Goal: Transaction & Acquisition: Purchase product/service

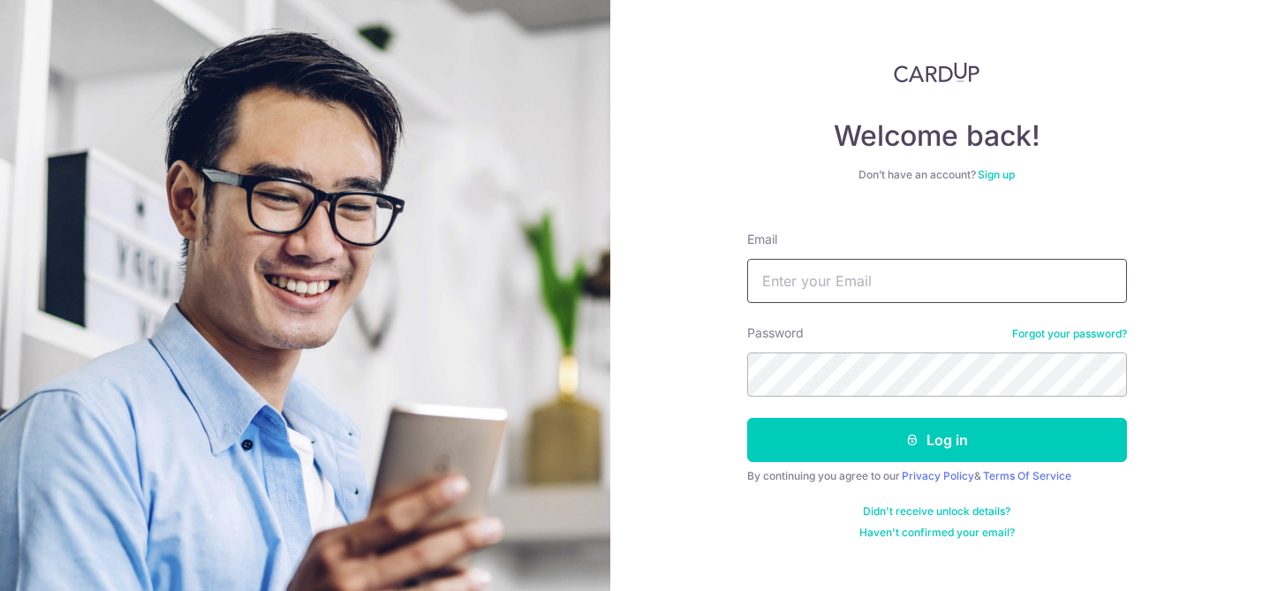
click at [815, 297] on input "Email" at bounding box center [937, 281] width 380 height 44
type input "BINAJ"
type input "binajung08@gmail.com"
click at [747, 418] on button "Log in" at bounding box center [937, 440] width 380 height 44
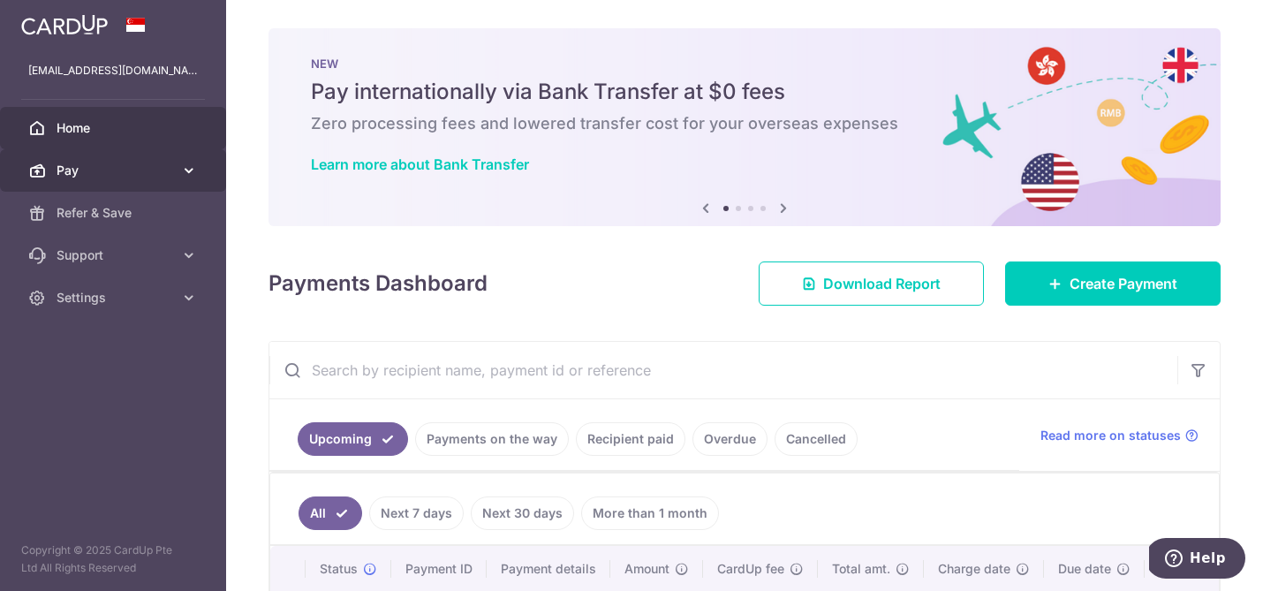
click at [121, 160] on link "Pay" at bounding box center [113, 170] width 226 height 42
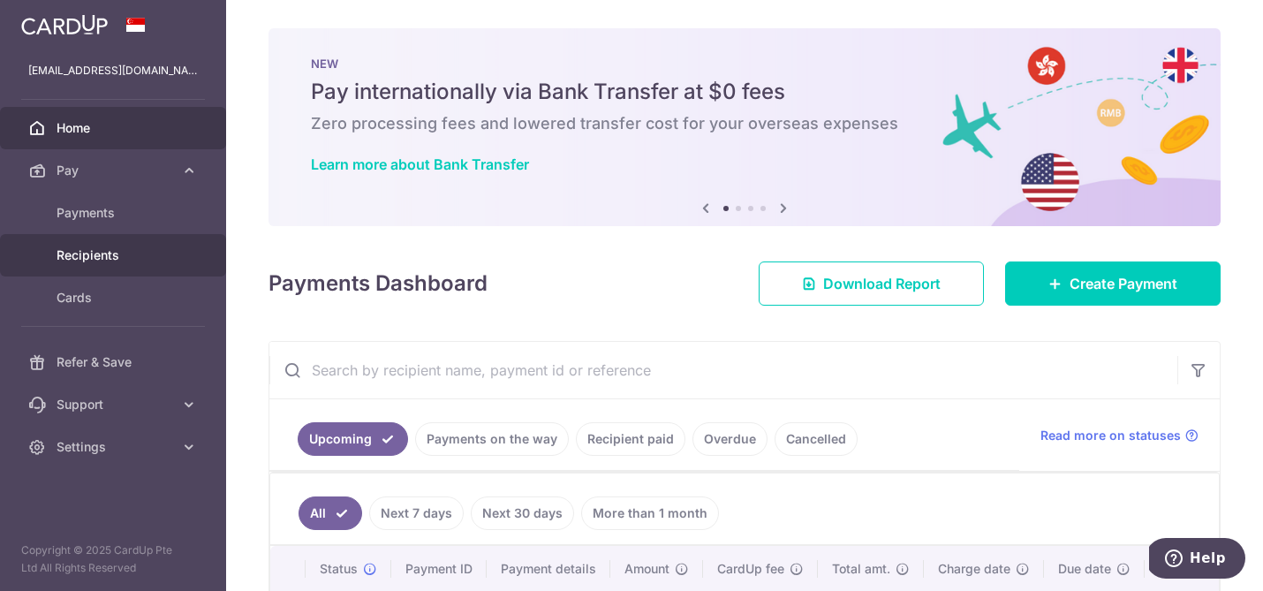
click at [77, 260] on span "Recipients" at bounding box center [115, 255] width 117 height 18
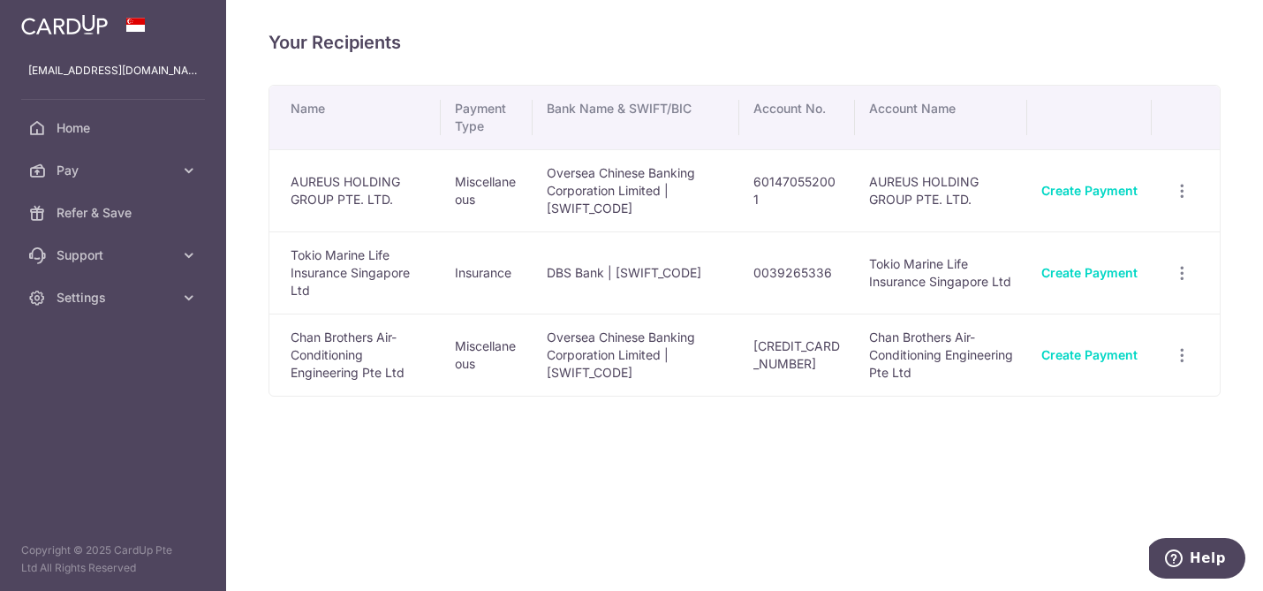
click at [397, 266] on td "Tokio Marine Life Insurance Singapore Ltd" at bounding box center [354, 272] width 171 height 82
click at [1081, 275] on link "Create Payment" at bounding box center [1090, 272] width 96 height 15
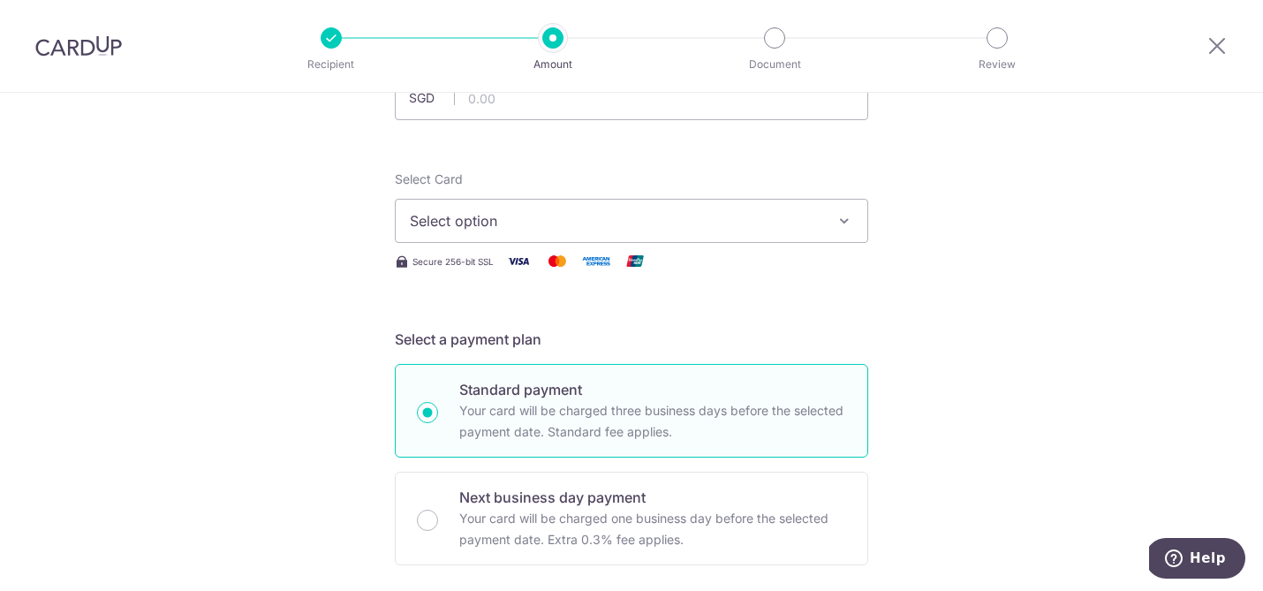
scroll to position [215, 0]
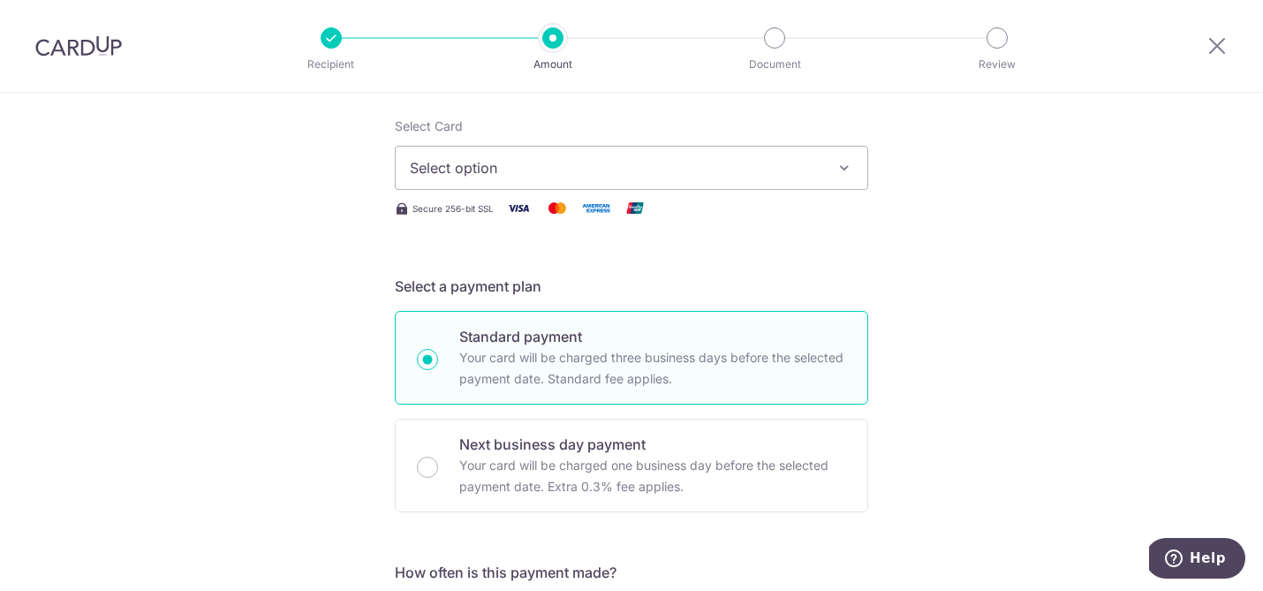
click at [668, 163] on span "Select option" at bounding box center [616, 167] width 412 height 21
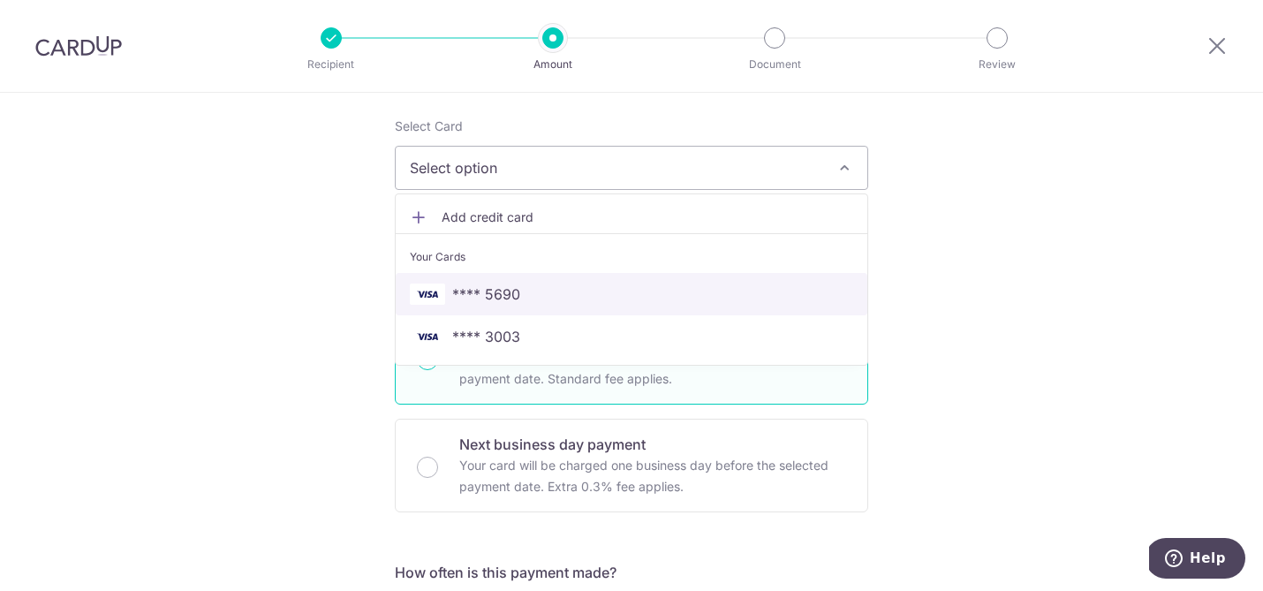
click at [588, 284] on span "**** 5690" at bounding box center [631, 294] width 443 height 21
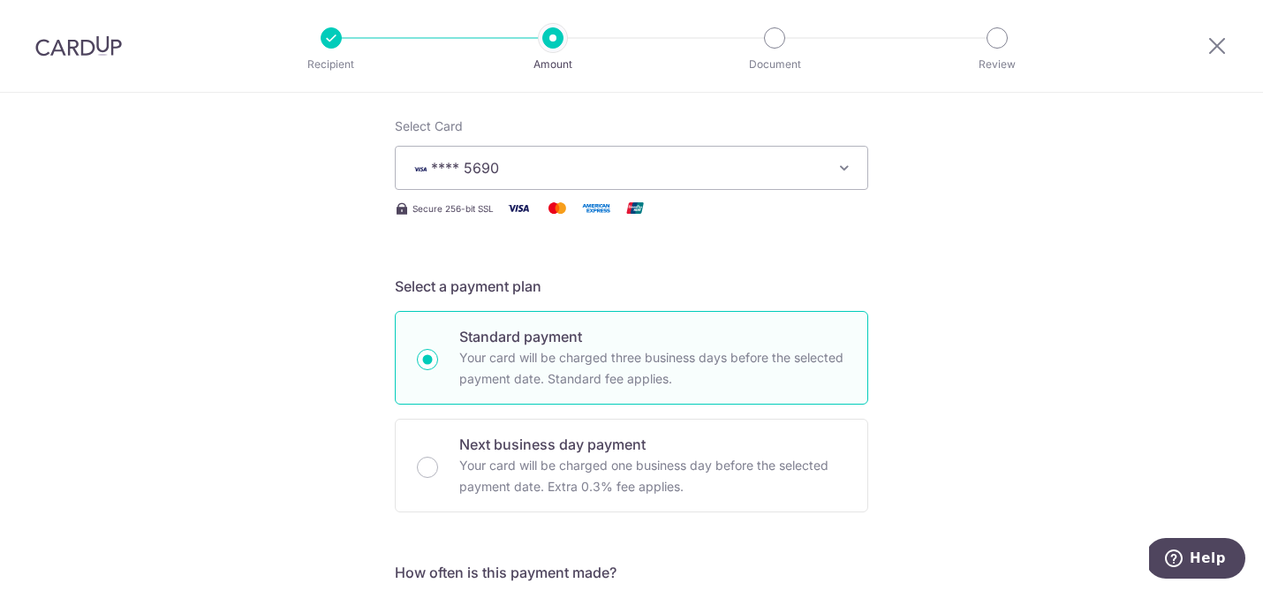
click at [551, 177] on span "**** 5690" at bounding box center [616, 167] width 412 height 21
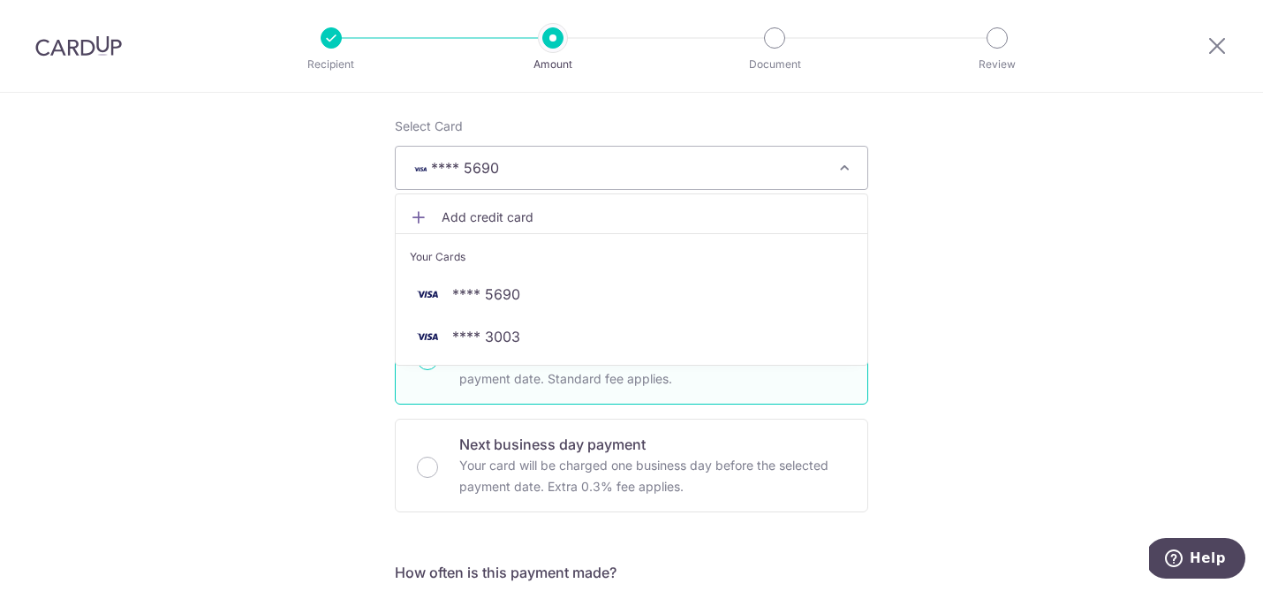
click at [522, 248] on div "Your Cards" at bounding box center [631, 257] width 443 height 18
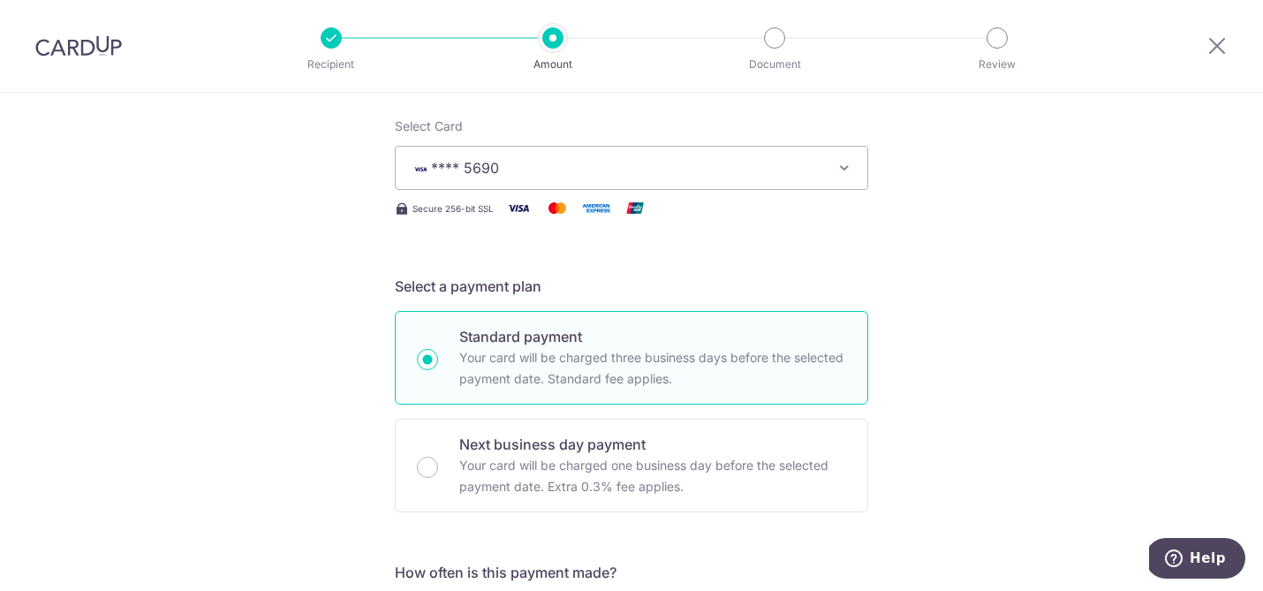
click at [511, 155] on button "**** 5690" at bounding box center [632, 168] width 474 height 44
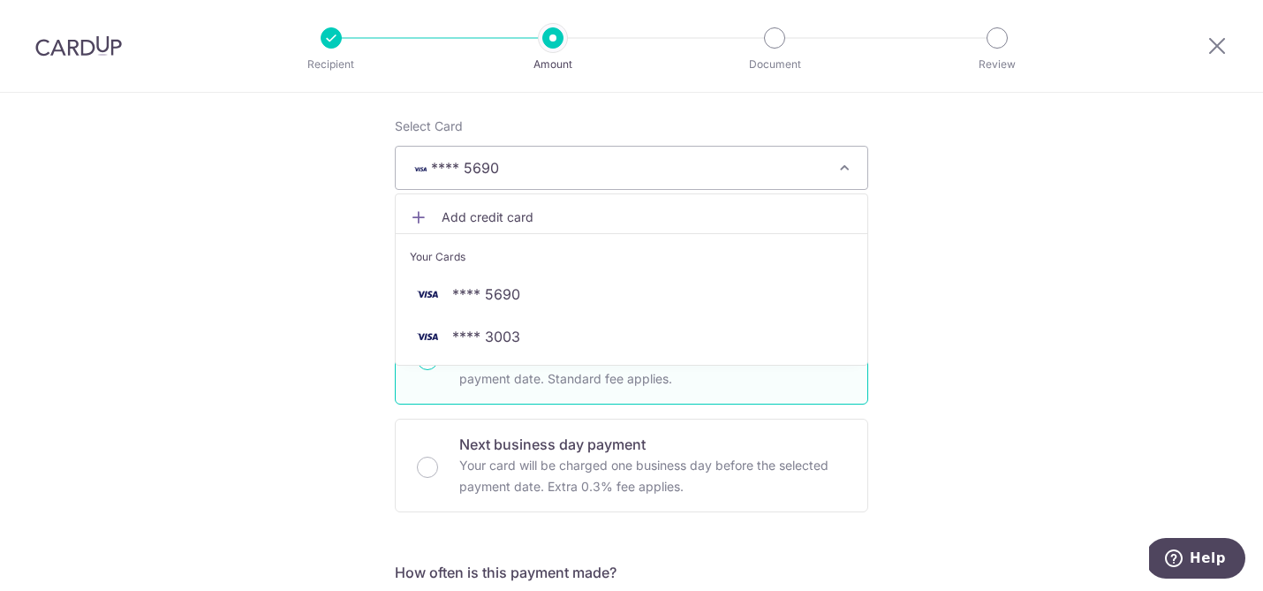
click at [473, 206] on link "Add credit card" at bounding box center [632, 217] width 472 height 32
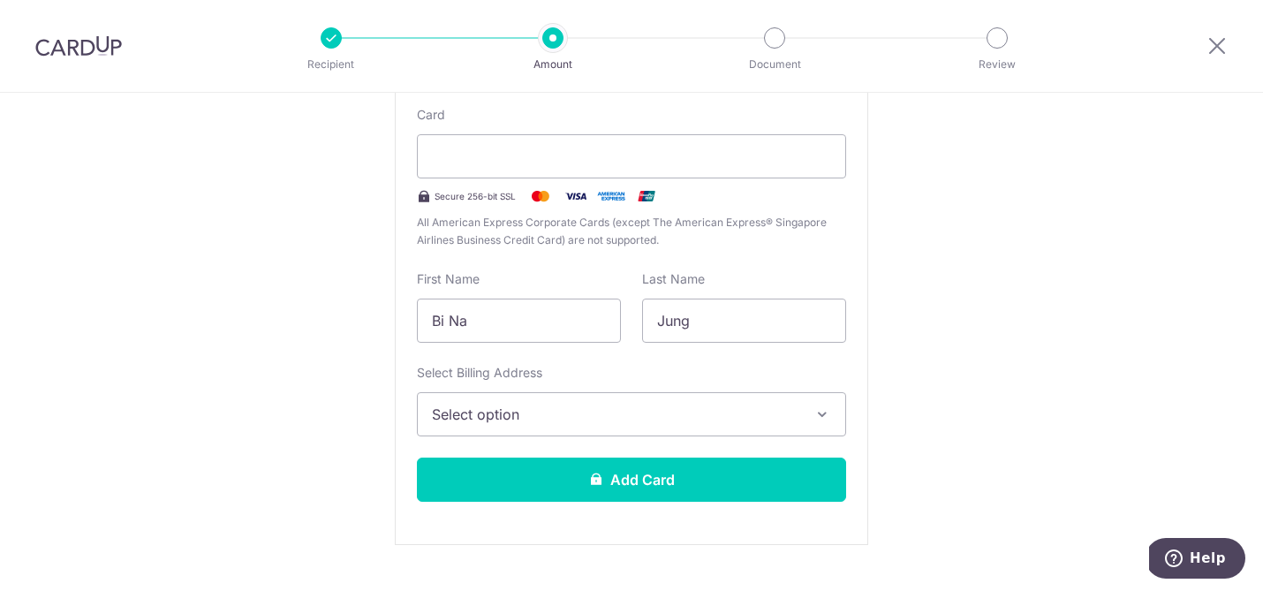
scroll to position [0, 0]
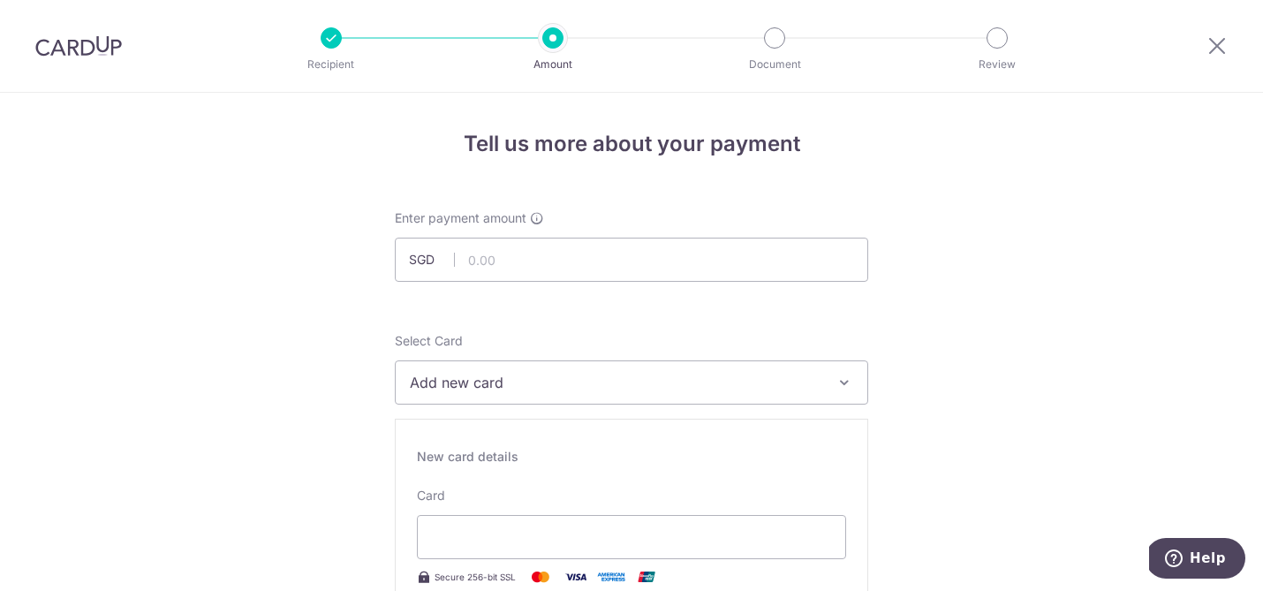
click at [106, 59] on div at bounding box center [78, 46] width 157 height 92
click at [34, 4] on div at bounding box center [78, 46] width 157 height 92
click at [1224, 45] on icon at bounding box center [1217, 45] width 21 height 22
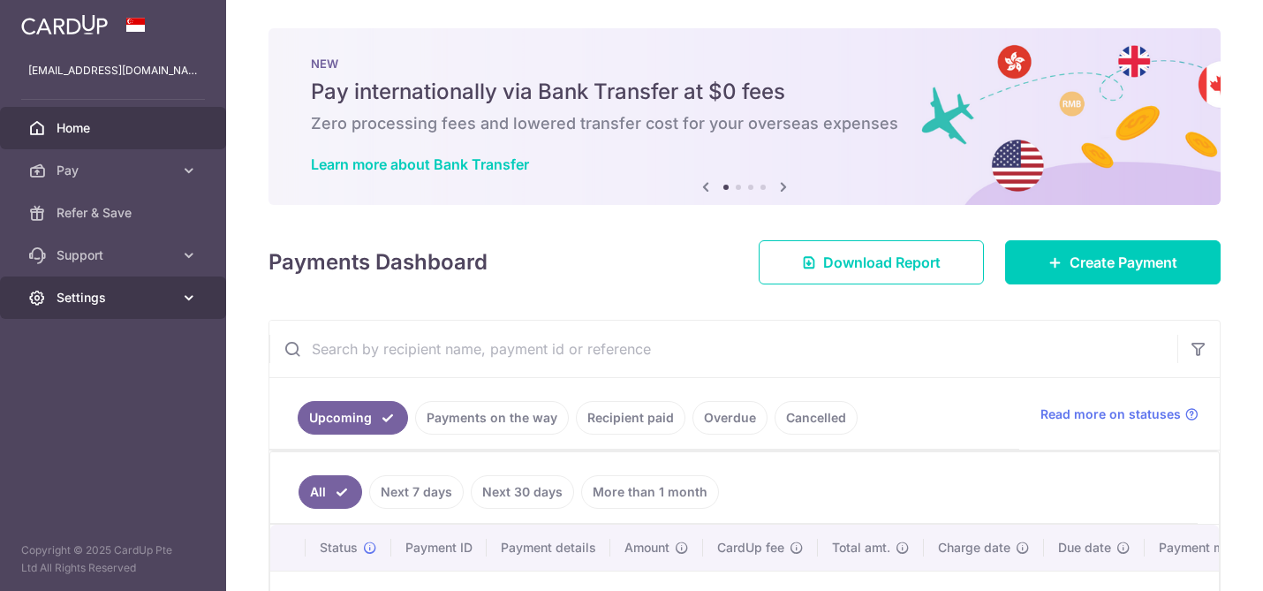
click at [120, 292] on span "Settings" at bounding box center [115, 298] width 117 height 18
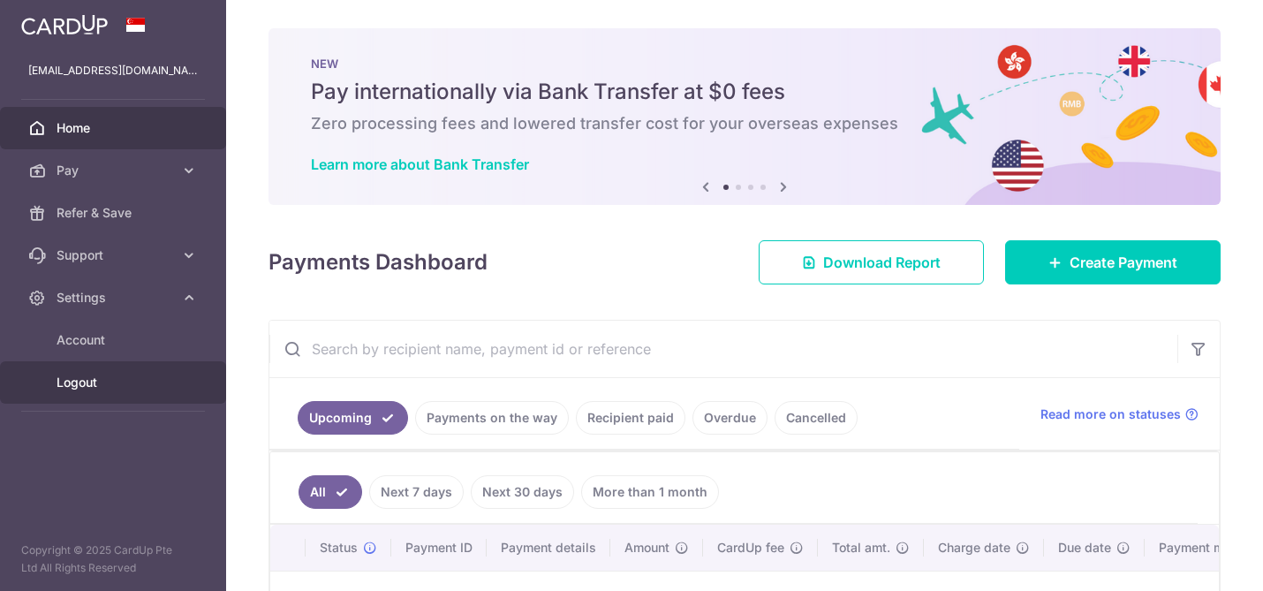
click at [75, 380] on span "Logout" at bounding box center [115, 383] width 117 height 18
